Goal: Navigation & Orientation: Find specific page/section

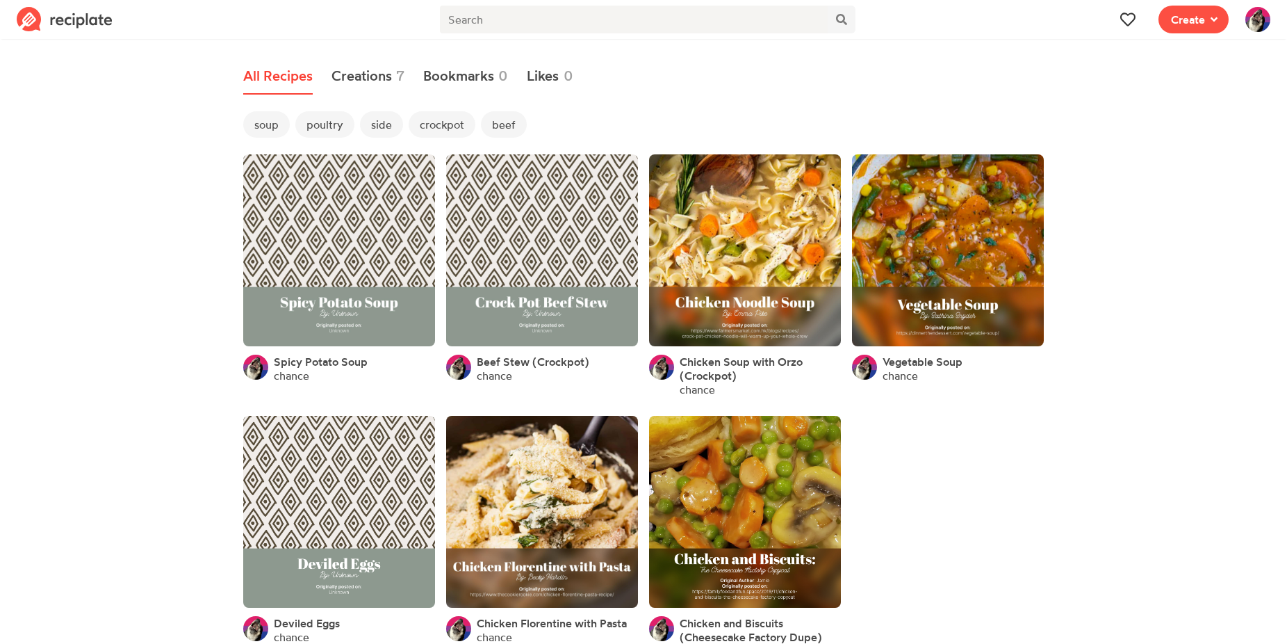
click at [95, 27] on img at bounding box center [65, 19] width 96 height 25
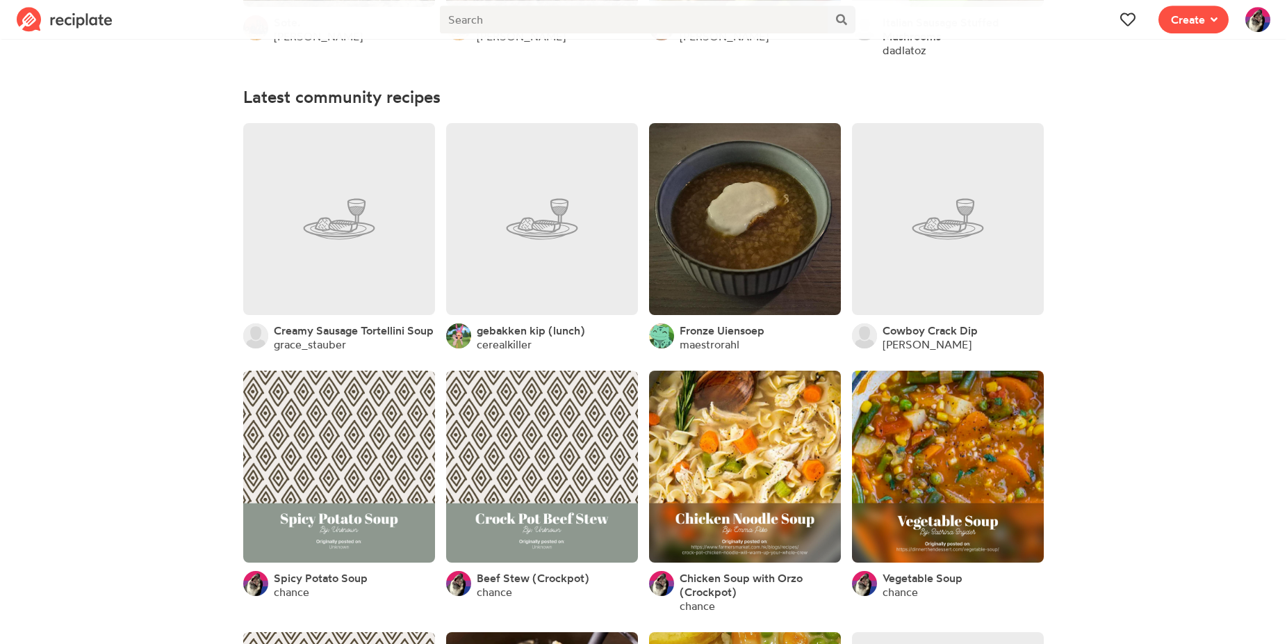
scroll to position [354, 0]
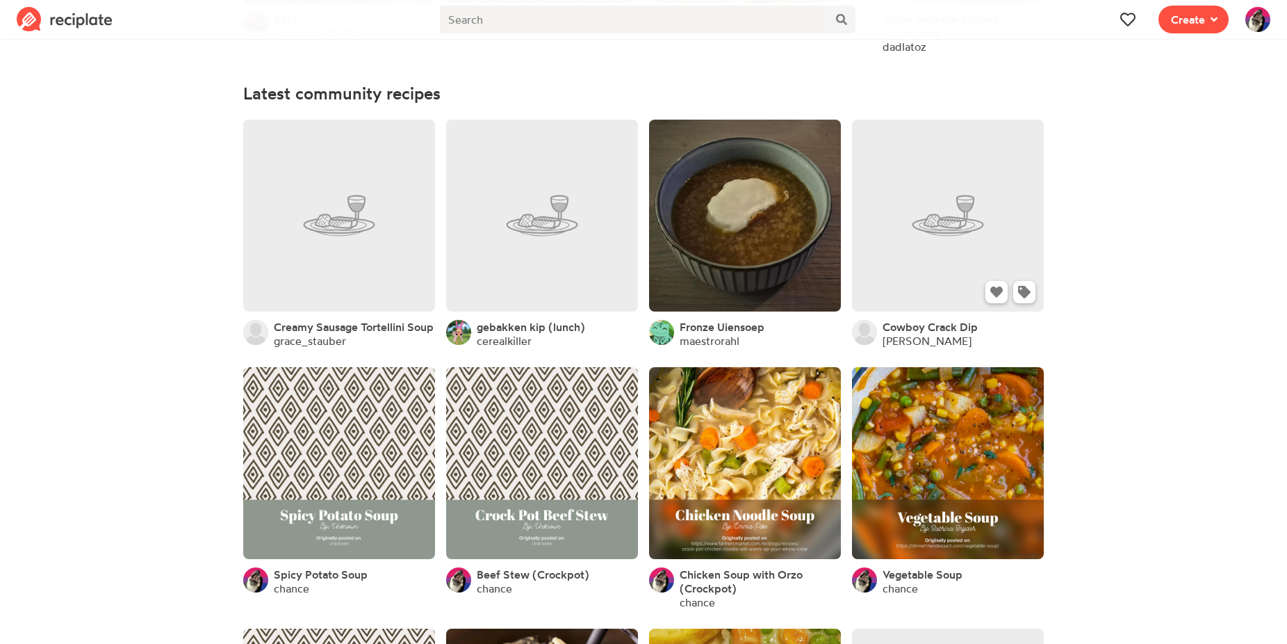
click at [901, 258] on link at bounding box center [948, 216] width 192 height 192
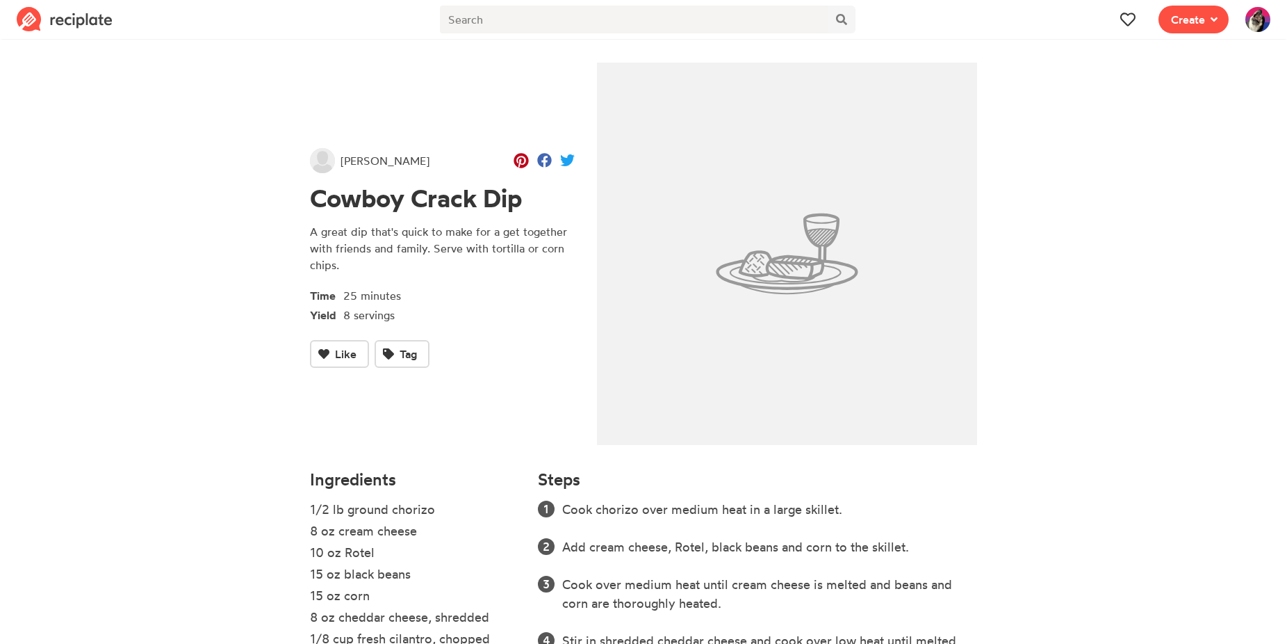
click at [1259, 30] on img at bounding box center [1257, 19] width 25 height 25
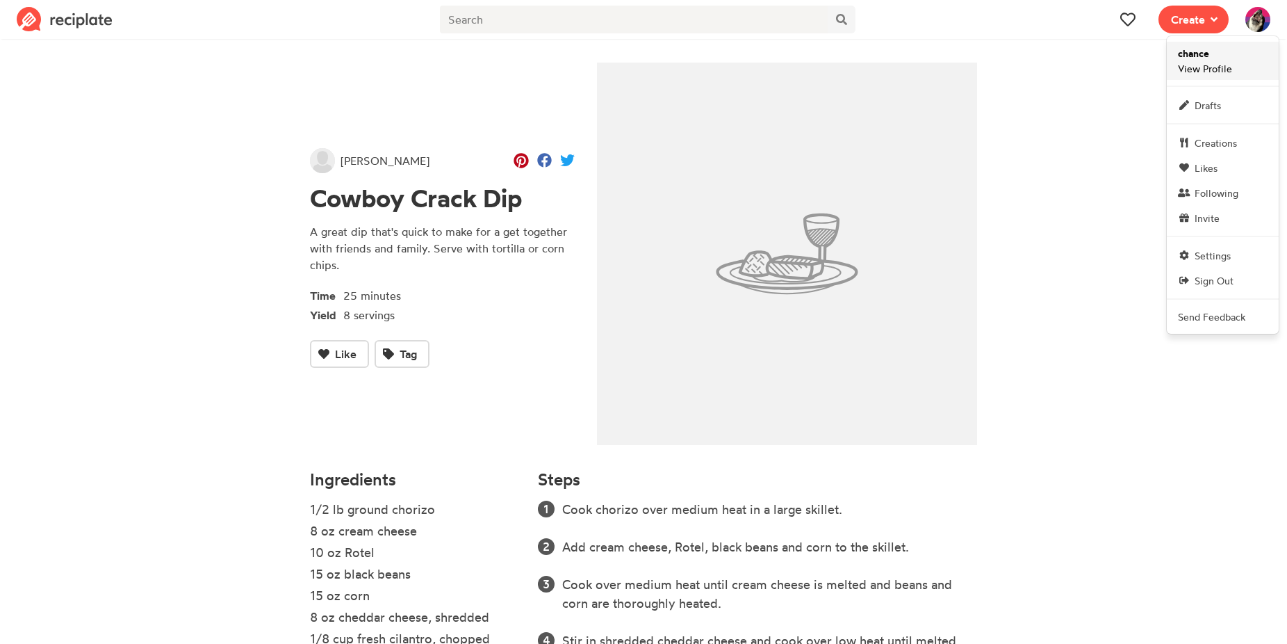
click at [1236, 70] on link "chance View Profile" at bounding box center [1223, 61] width 112 height 38
